Goal: Task Accomplishment & Management: Manage account settings

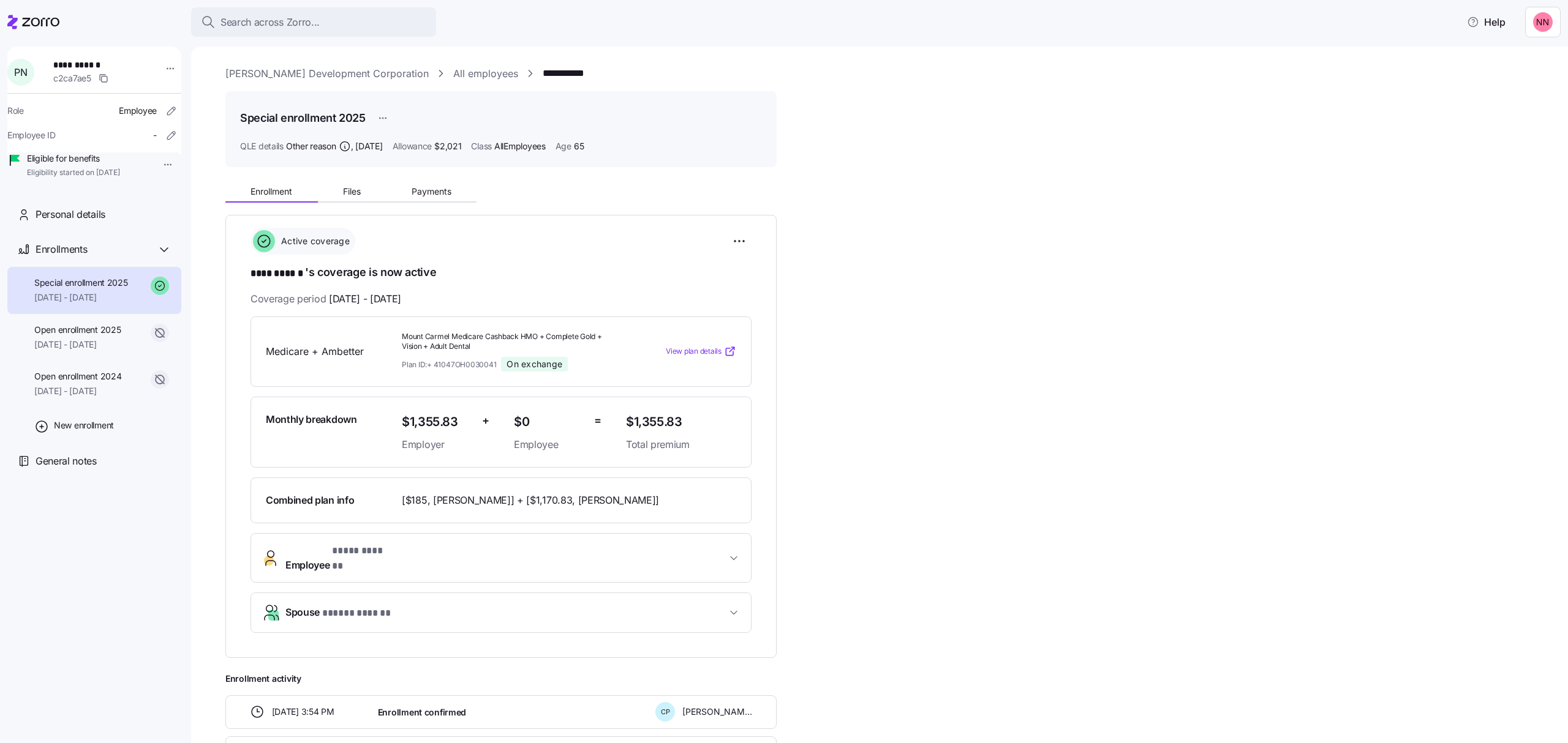
scroll to position [81, 0]
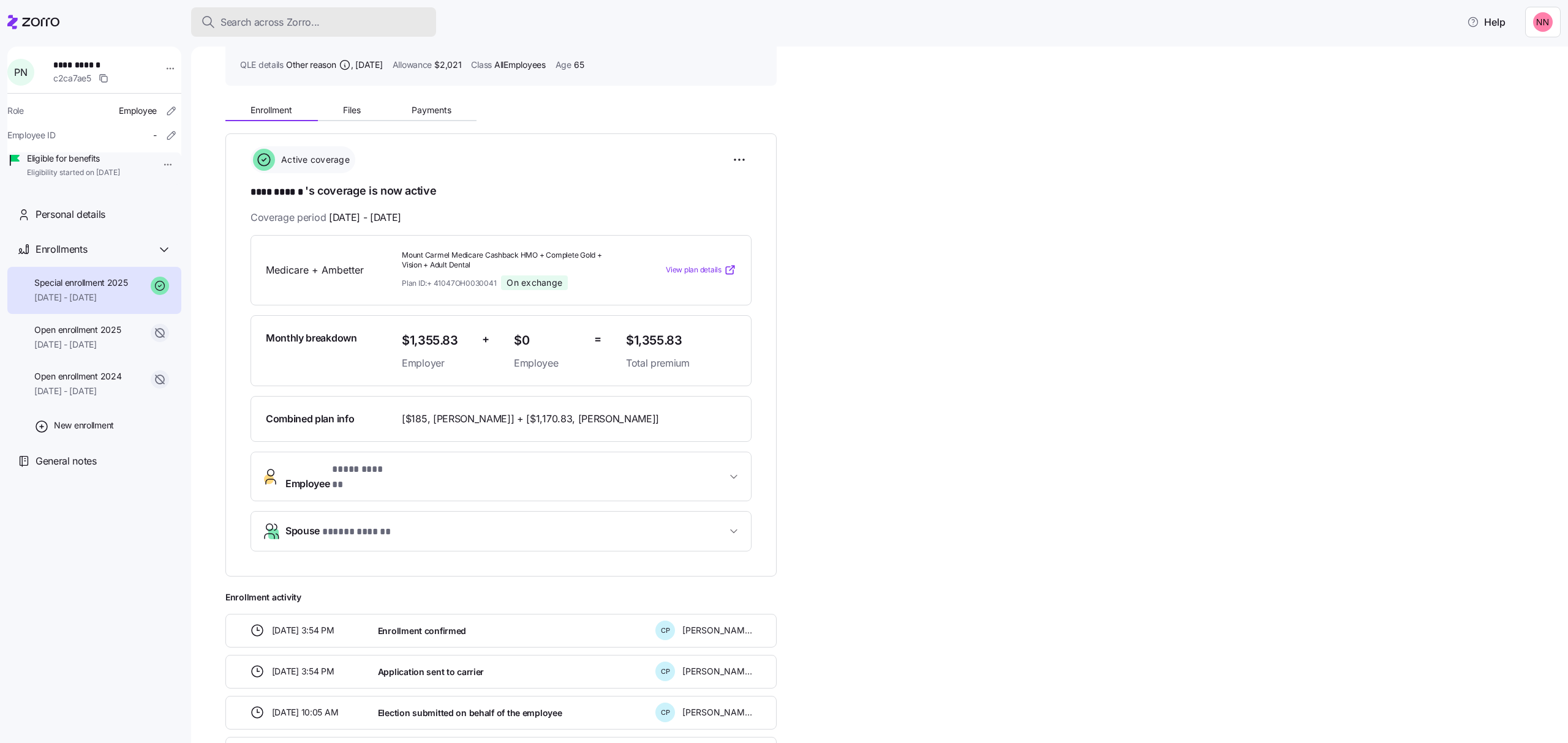
click at [277, 17] on span "Search across Zorro..." at bounding box center [270, 22] width 100 height 15
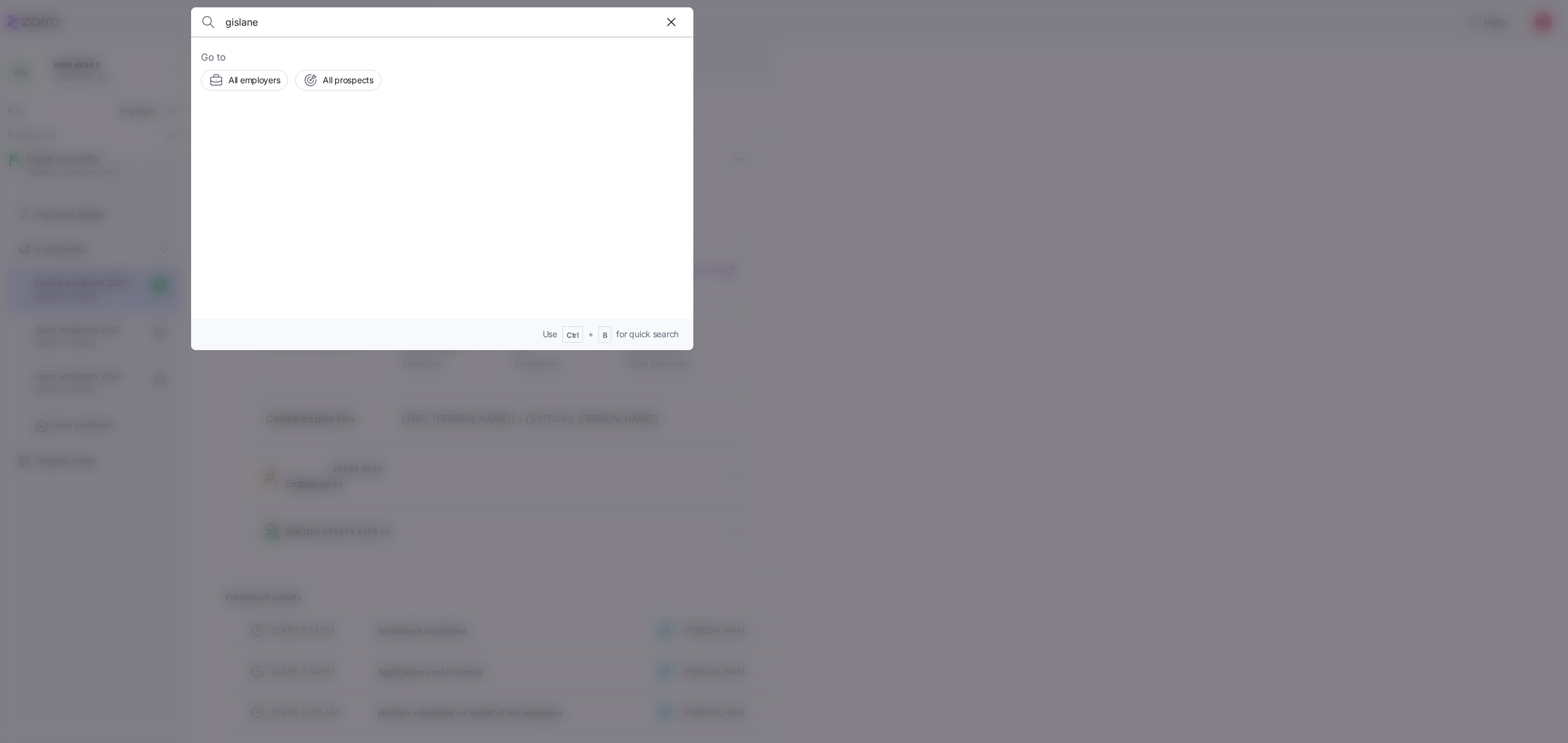
type input "gislane"
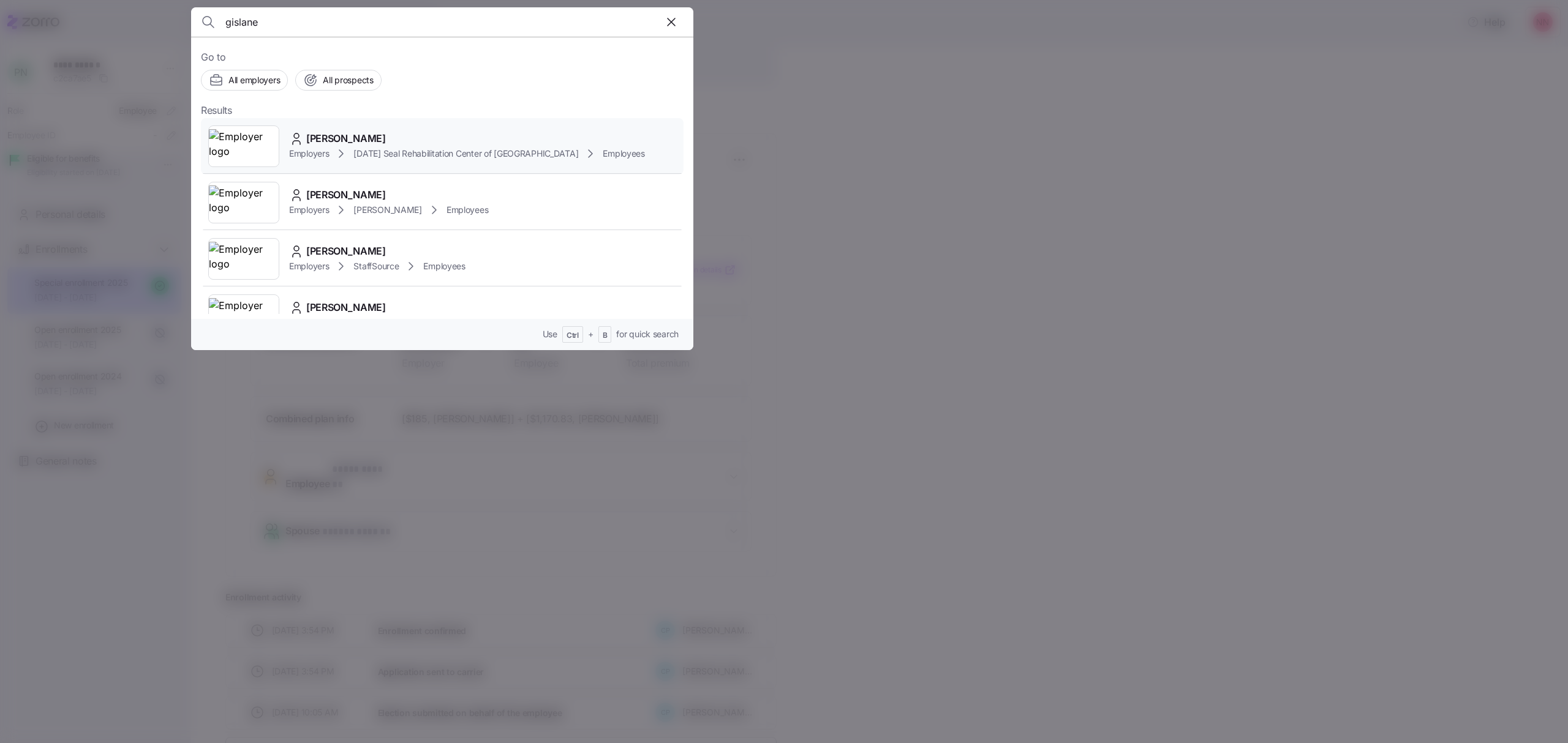
click at [331, 148] on div "Employers [DATE] Seal Rehabilitation Center of [GEOGRAPHIC_DATA] Employees" at bounding box center [467, 153] width 356 height 14
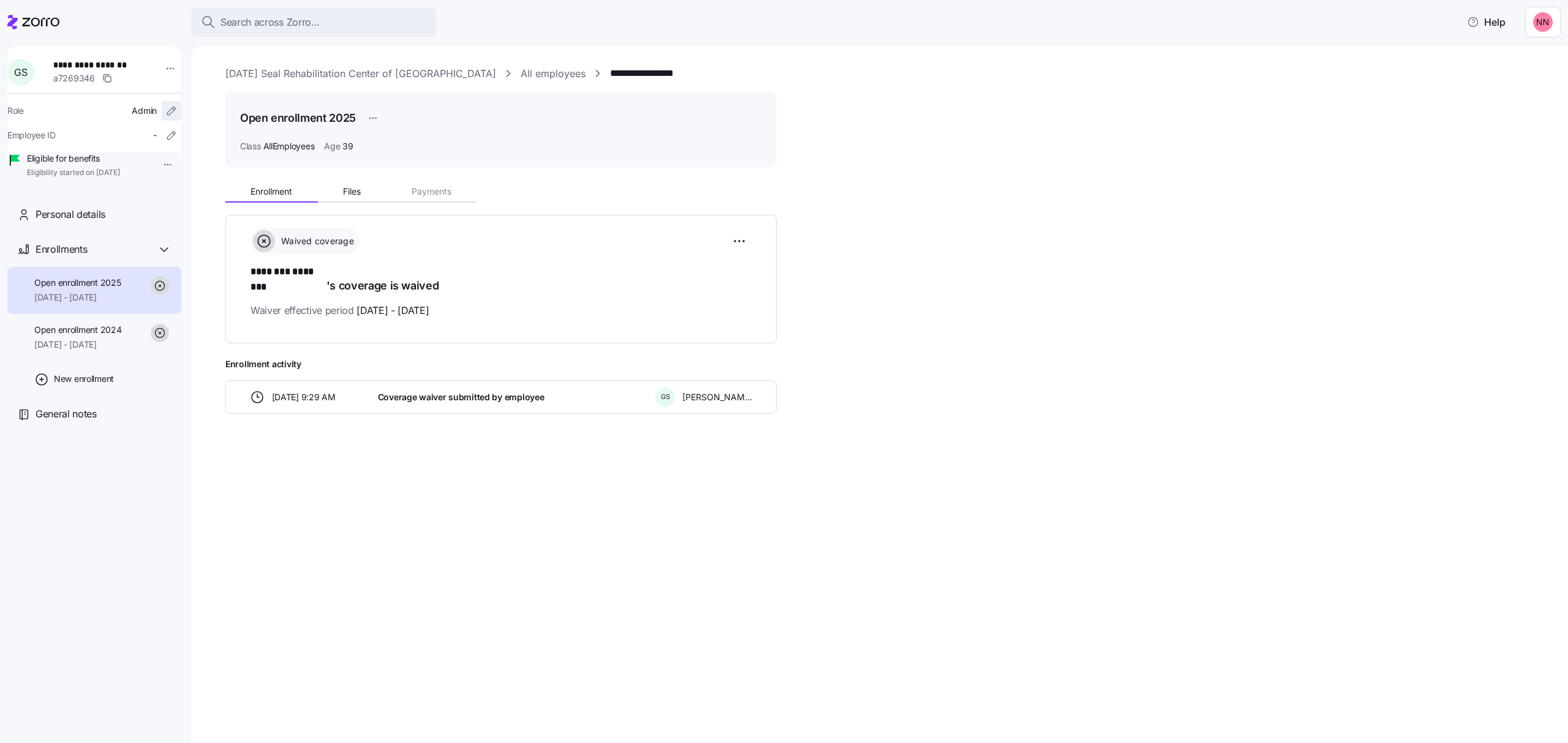
click at [165, 112] on icon "button" at bounding box center [171, 111] width 12 height 12
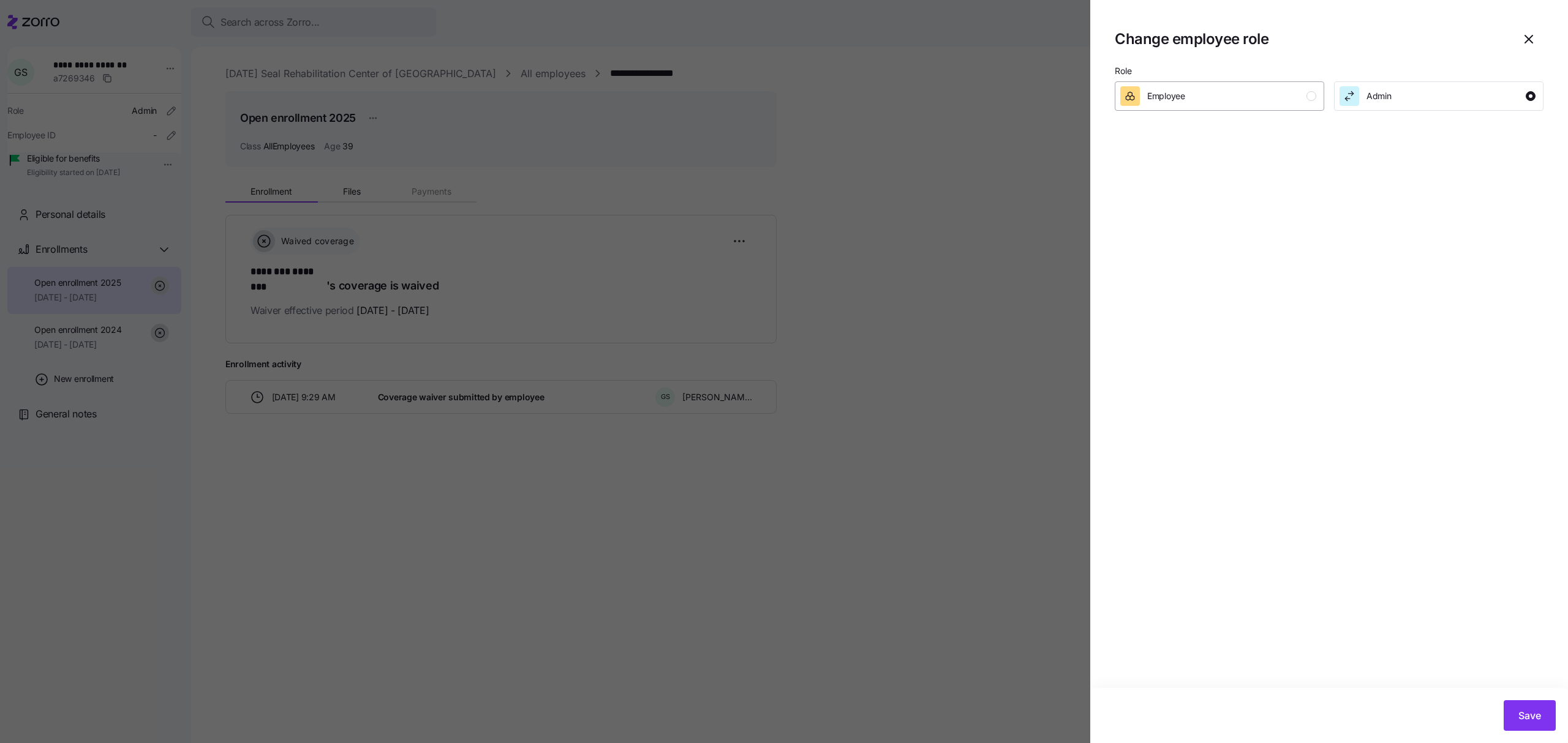
click at [1228, 90] on div "Employee" at bounding box center [1218, 96] width 196 height 20
click at [1539, 717] on span "Save" at bounding box center [1530, 715] width 23 height 14
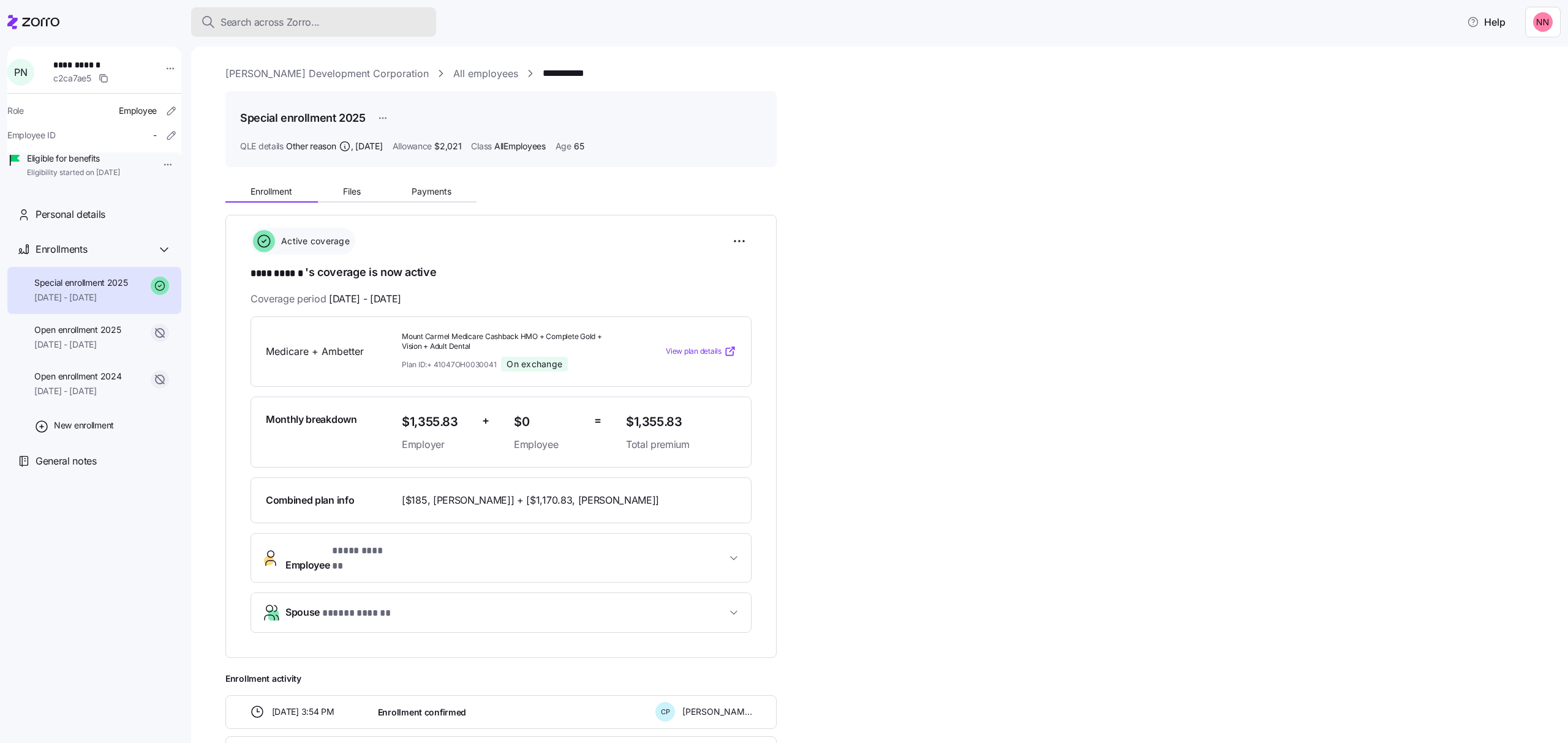
click at [314, 14] on span "Search across Zorro..." at bounding box center [270, 22] width 100 height 15
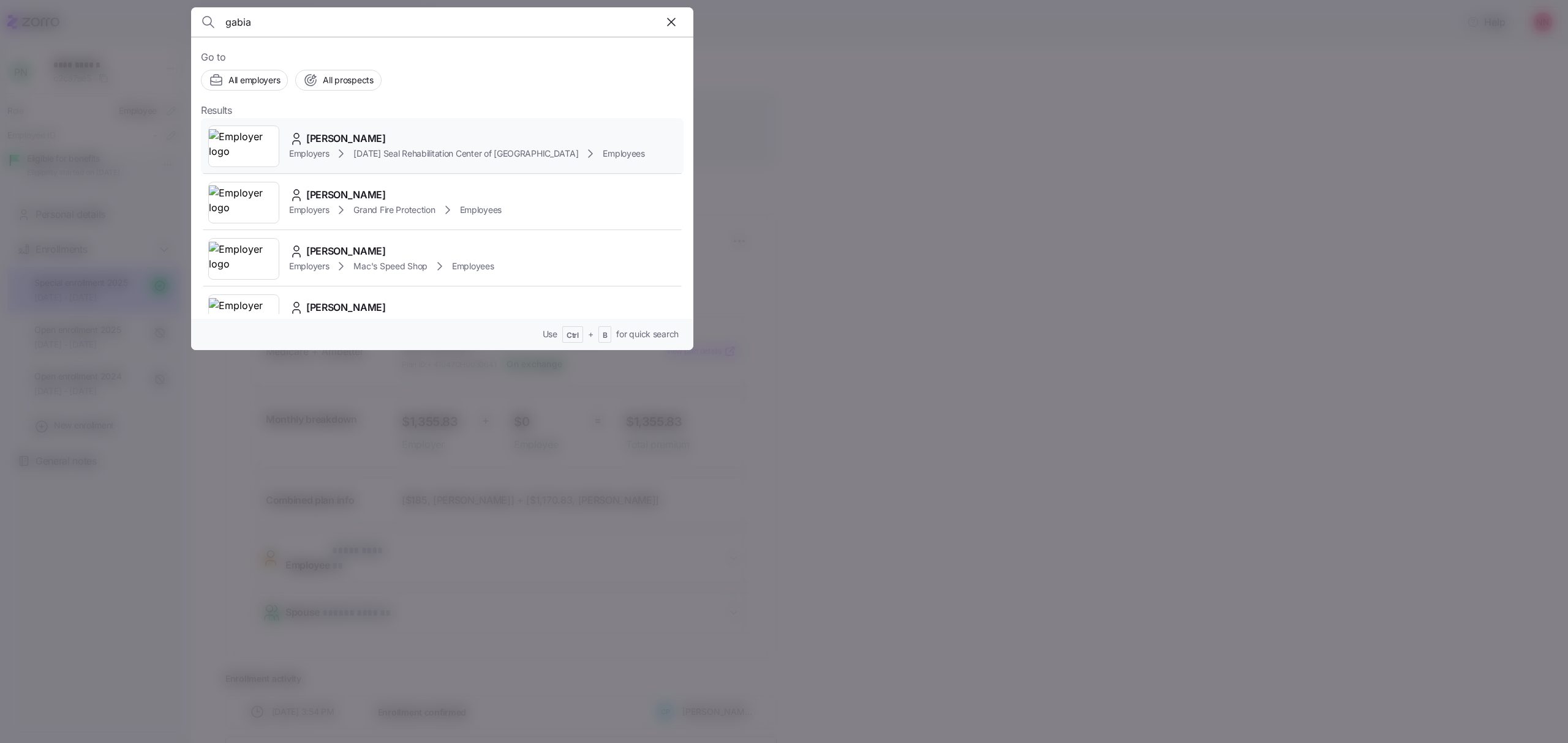
type input "gabia"
click at [368, 147] on div "Employers [DATE] Seal Rehabilitation Center of [GEOGRAPHIC_DATA] Employees" at bounding box center [467, 153] width 356 height 14
